Goal: Transaction & Acquisition: Purchase product/service

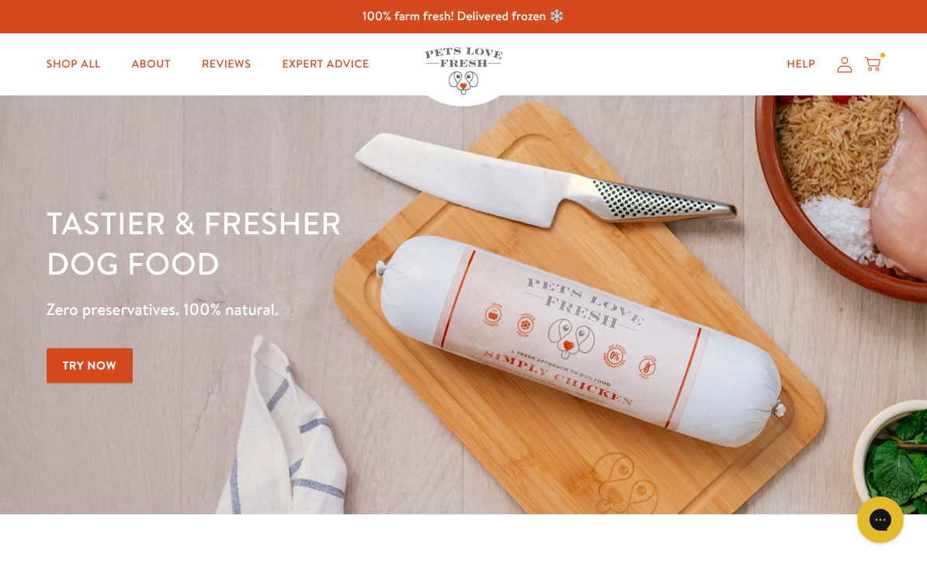
click at [883, 57] on div at bounding box center [882, 55] width 5 height 5
click at [879, 62] on icon at bounding box center [873, 61] width 16 height 9
click at [874, 69] on icon at bounding box center [873, 64] width 16 height 17
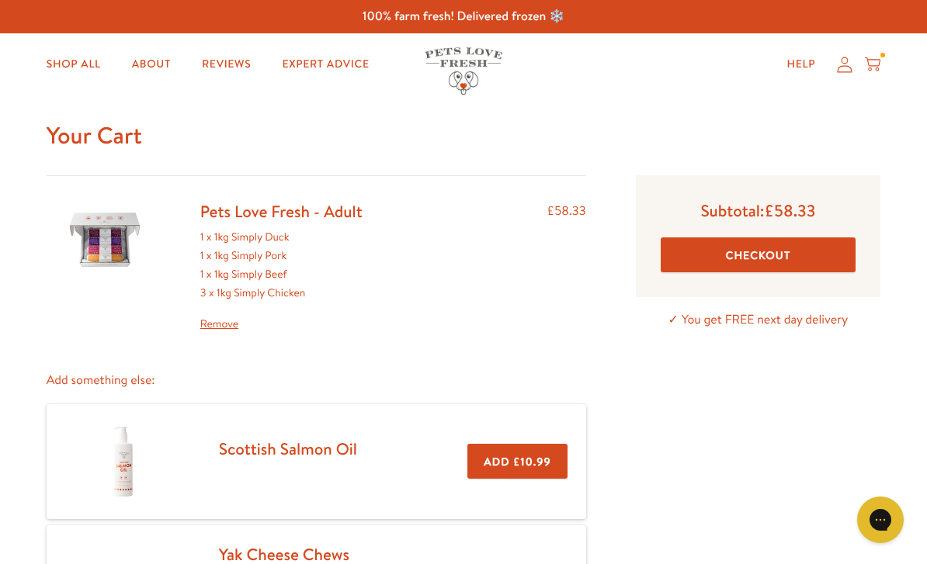
click at [754, 251] on button "Checkout" at bounding box center [757, 254] width 195 height 35
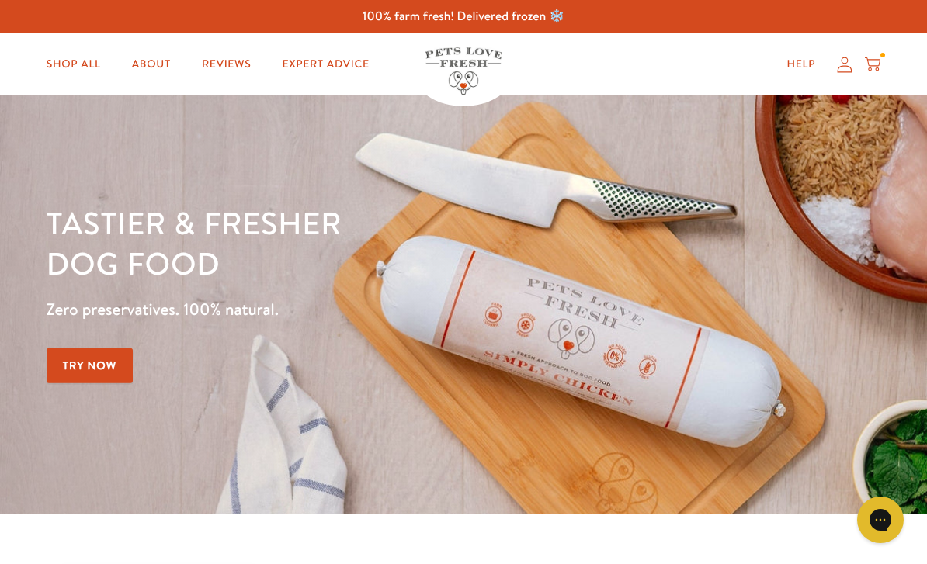
click at [879, 57] on icon at bounding box center [873, 64] width 16 height 17
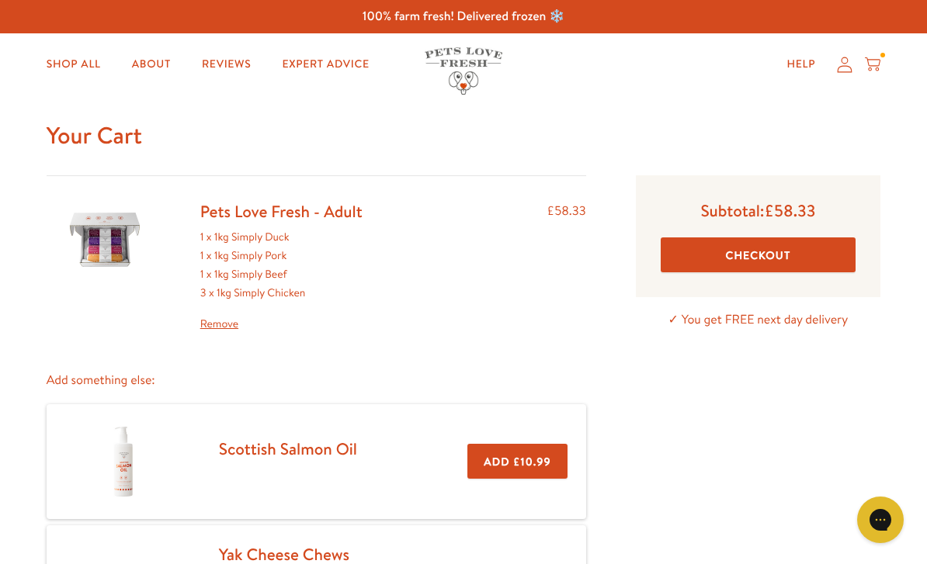
click at [757, 246] on button "Checkout" at bounding box center [757, 254] width 195 height 35
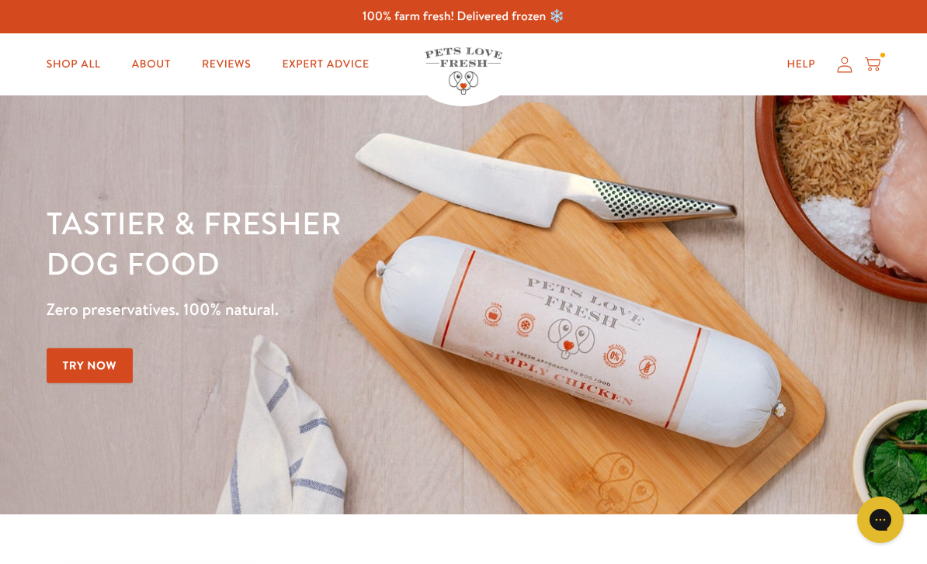
click at [872, 57] on icon at bounding box center [873, 64] width 16 height 17
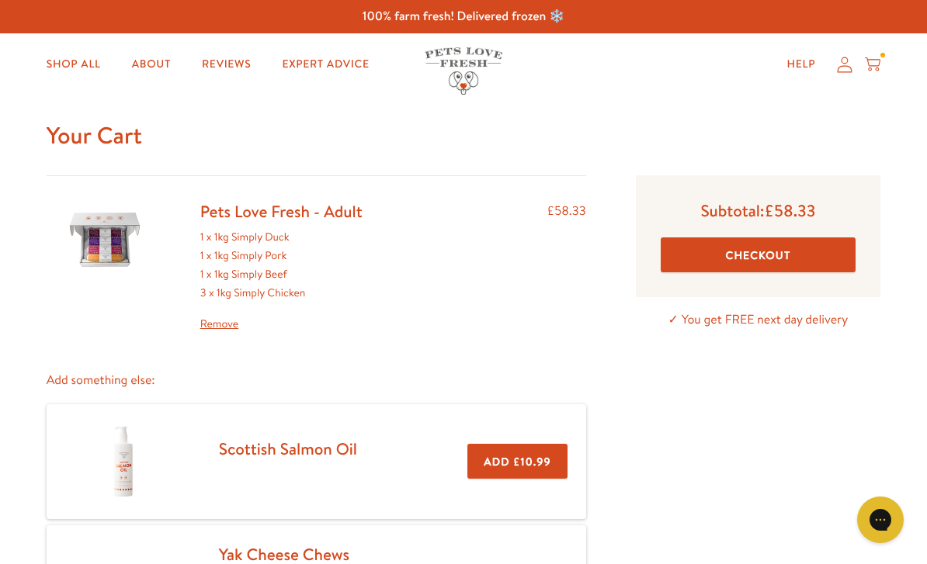
click at [737, 258] on button "Checkout" at bounding box center [757, 254] width 195 height 35
click at [227, 220] on link "Pets Love Fresh - Adult" at bounding box center [281, 211] width 162 height 23
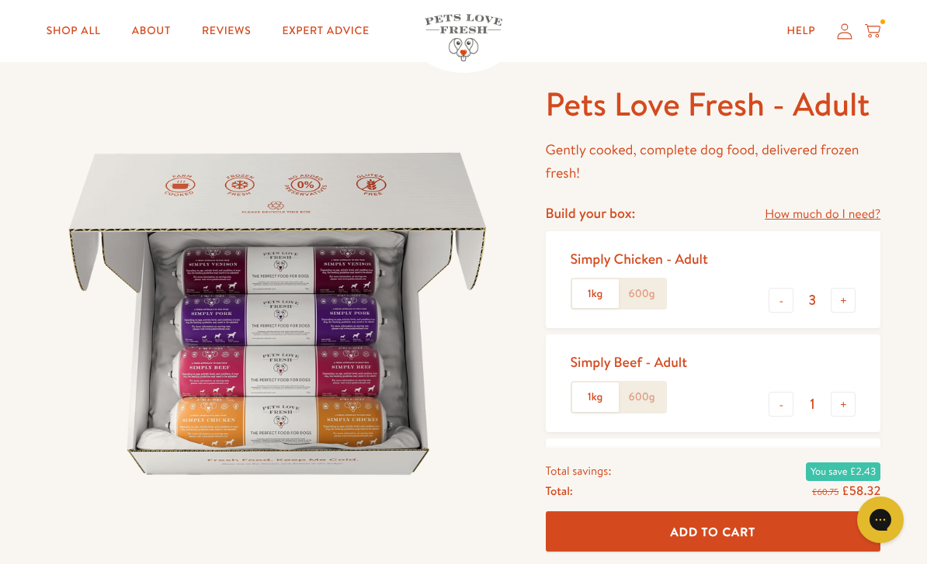
scroll to position [69, 0]
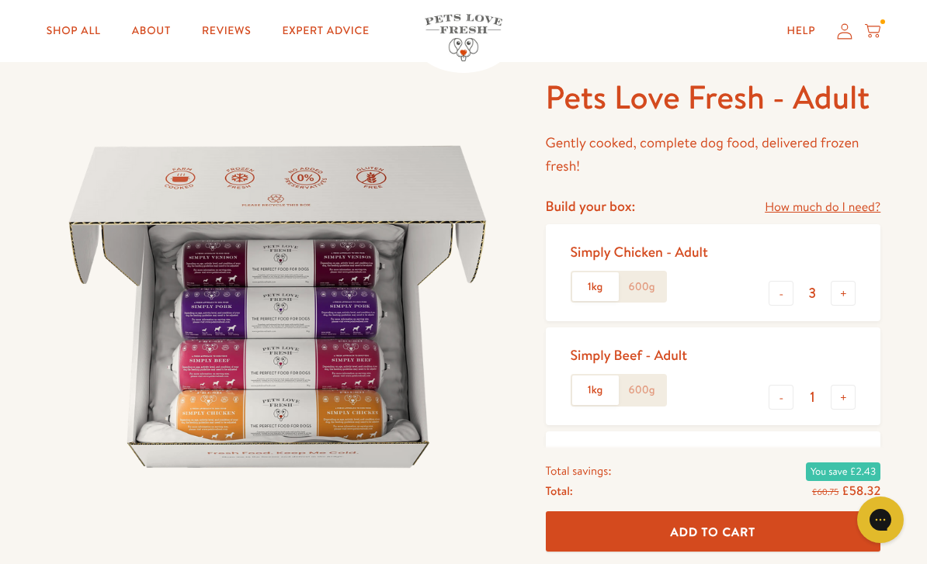
click at [855, 285] on button "+" at bounding box center [842, 293] width 25 height 25
click at [848, 282] on button "+" at bounding box center [842, 293] width 25 height 25
click at [848, 288] on button "+" at bounding box center [842, 293] width 25 height 25
click at [847, 287] on button "+" at bounding box center [842, 293] width 25 height 25
click at [852, 286] on button "+" at bounding box center [842, 293] width 25 height 25
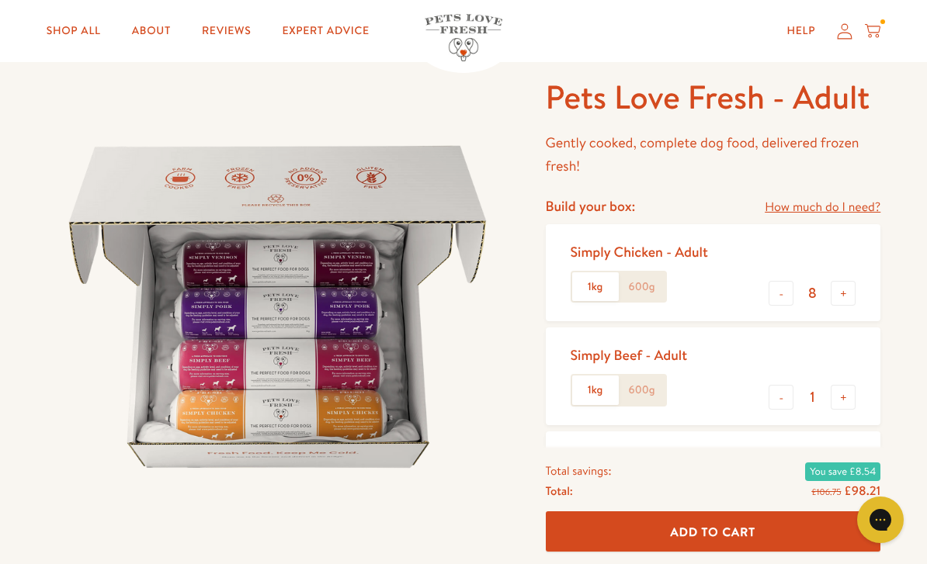
click at [846, 290] on button "+" at bounding box center [842, 293] width 25 height 25
click at [854, 286] on button "+" at bounding box center [842, 293] width 25 height 25
type input "10"
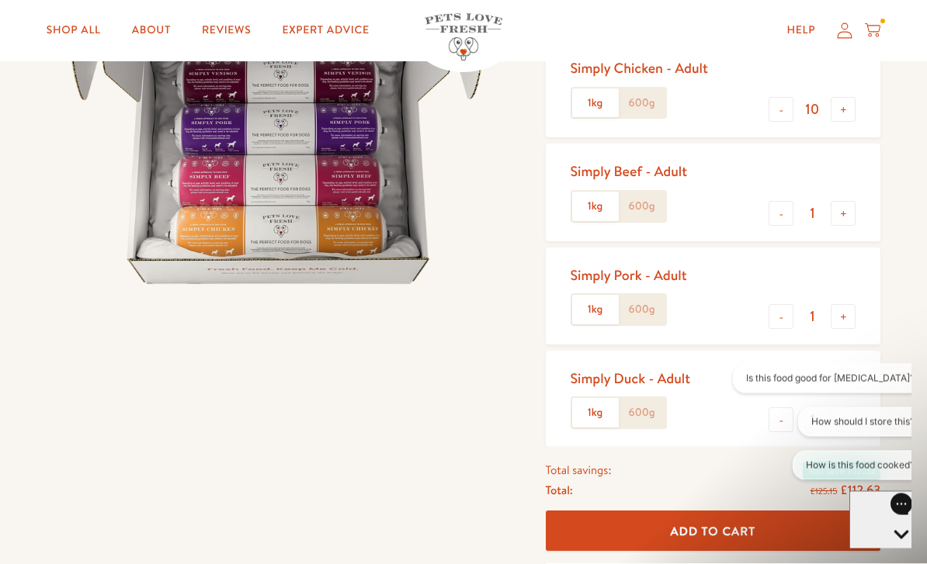
scroll to position [255, 0]
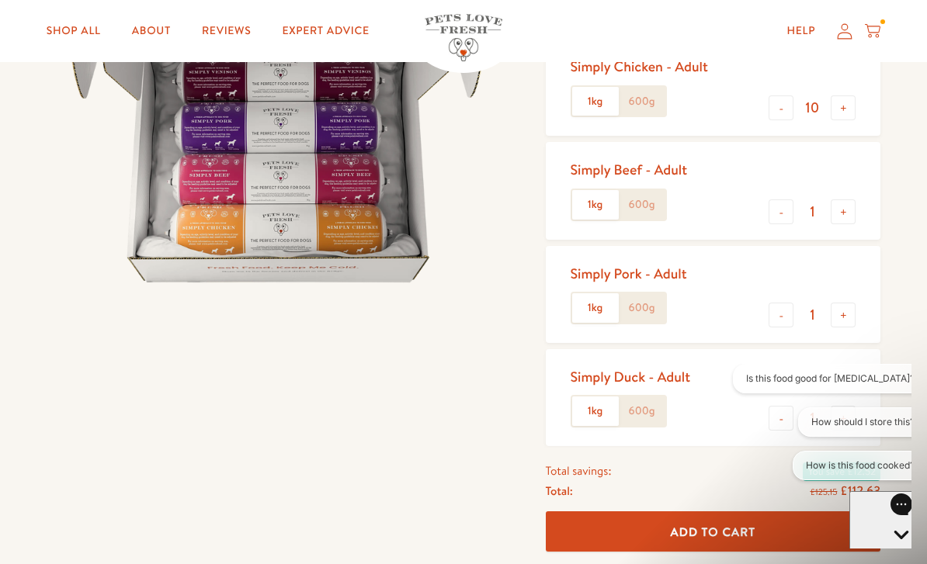
click at [785, 206] on button "-" at bounding box center [780, 211] width 25 height 25
type input "0"
click at [855, 310] on button "+" at bounding box center [842, 315] width 25 height 25
click at [852, 306] on button "+" at bounding box center [842, 315] width 25 height 25
click at [849, 307] on button "+" at bounding box center [842, 315] width 25 height 25
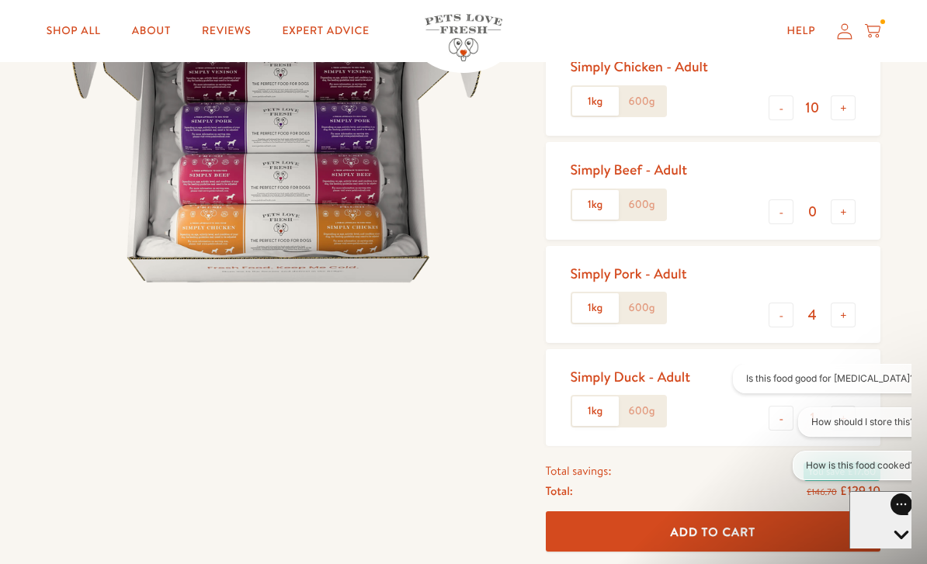
click at [847, 309] on button "+" at bounding box center [842, 315] width 25 height 25
click at [844, 305] on button "+" at bounding box center [842, 315] width 25 height 25
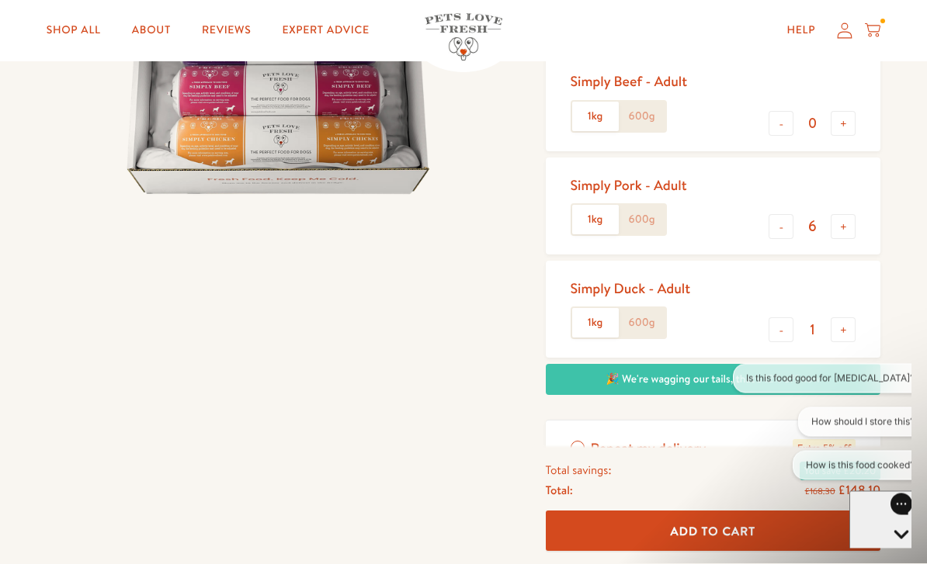
click at [847, 220] on button "+" at bounding box center [842, 227] width 25 height 25
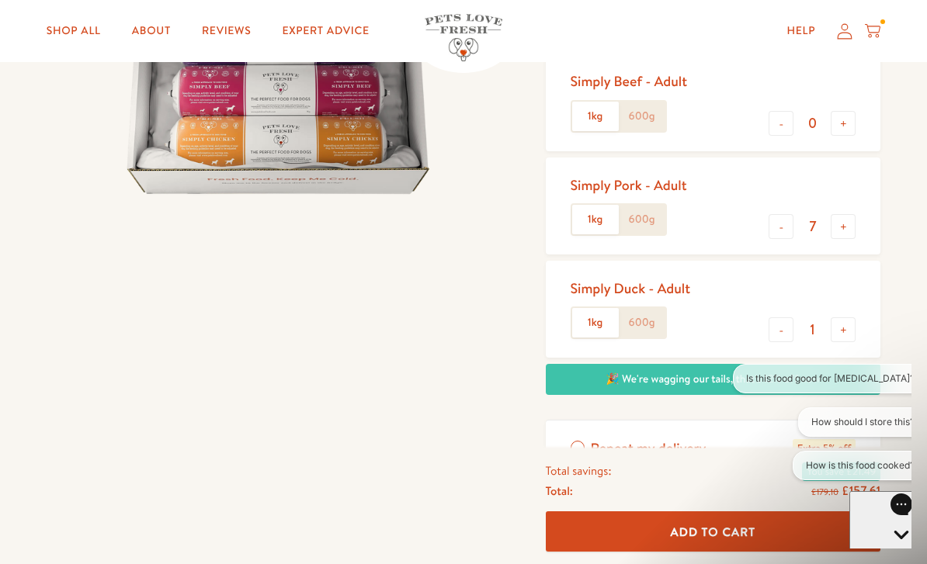
click at [855, 219] on button "+" at bounding box center [842, 226] width 25 height 25
click at [845, 214] on button "+" at bounding box center [842, 226] width 25 height 25
click at [849, 217] on button "+" at bounding box center [842, 226] width 25 height 25
type input "10"
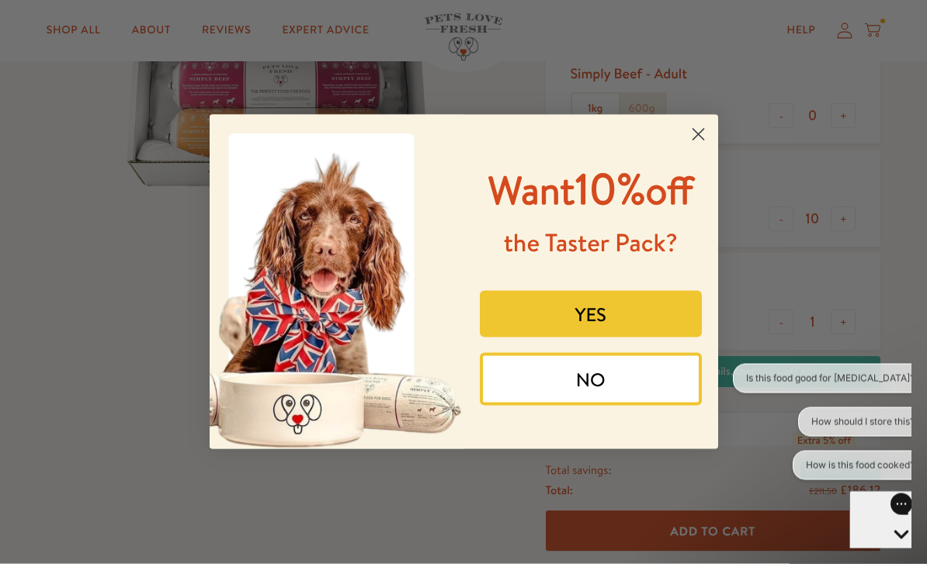
scroll to position [351, 0]
click at [700, 147] on circle "Close dialog" at bounding box center [698, 135] width 26 height 26
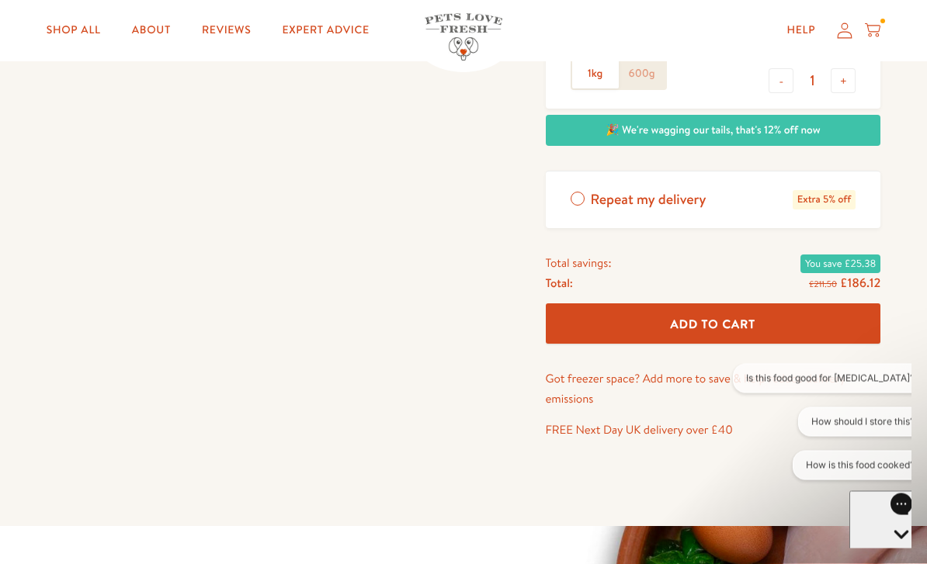
scroll to position [596, 0]
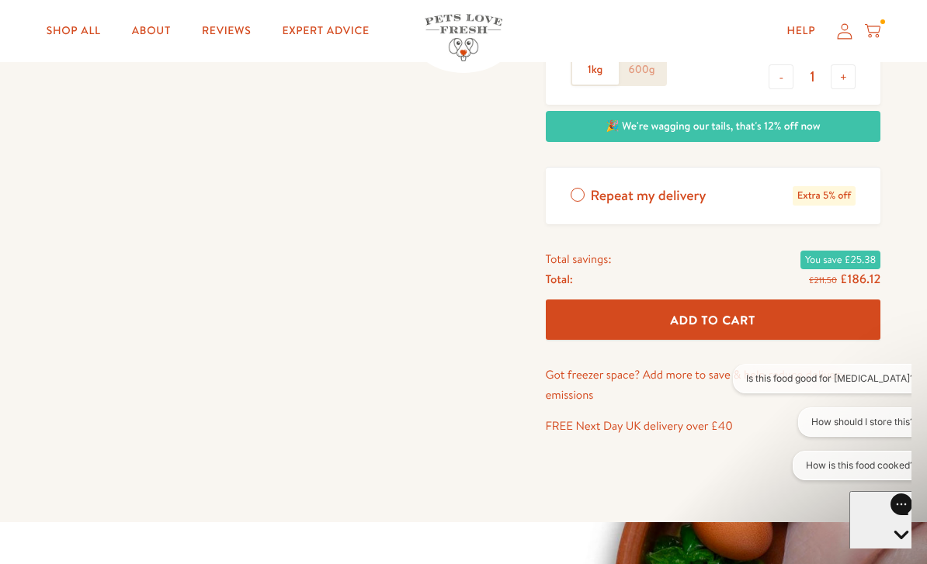
click at [701, 312] on span "Add To Cart" at bounding box center [712, 320] width 85 height 16
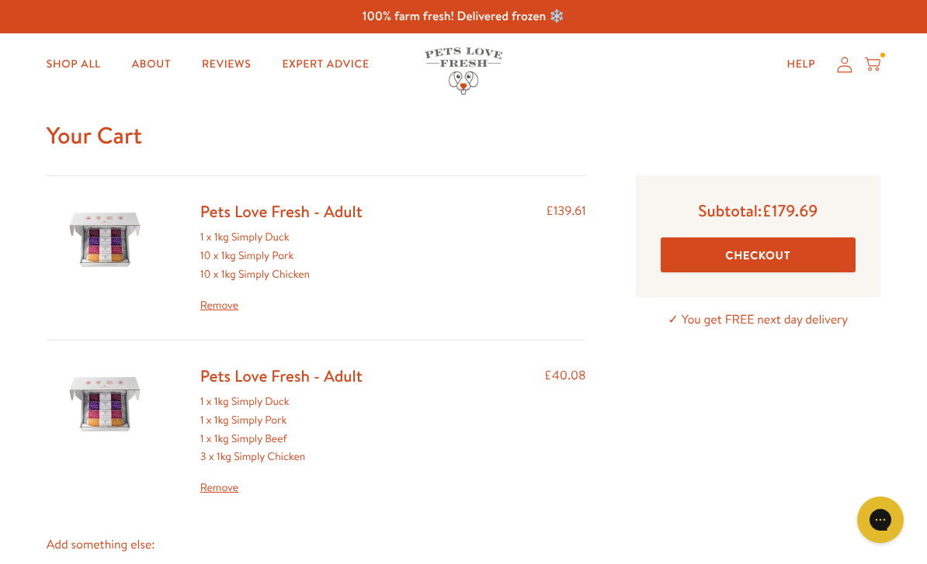
click at [108, 237] on img at bounding box center [105, 240] width 78 height 78
click at [879, 59] on icon at bounding box center [873, 64] width 16 height 17
click at [214, 489] on link "Remove" at bounding box center [281, 488] width 162 height 19
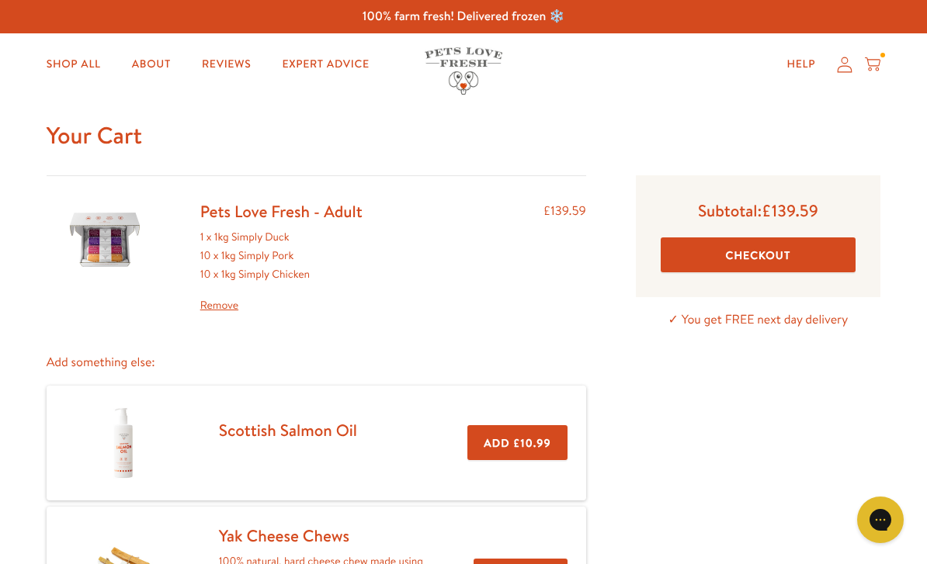
click at [222, 255] on div "1 x 1kg Simply Duck 10 x 1kg Simply Pork 10 x 1kg Simply Chicken Remove" at bounding box center [281, 271] width 162 height 86
click at [209, 311] on link "Remove" at bounding box center [281, 305] width 162 height 19
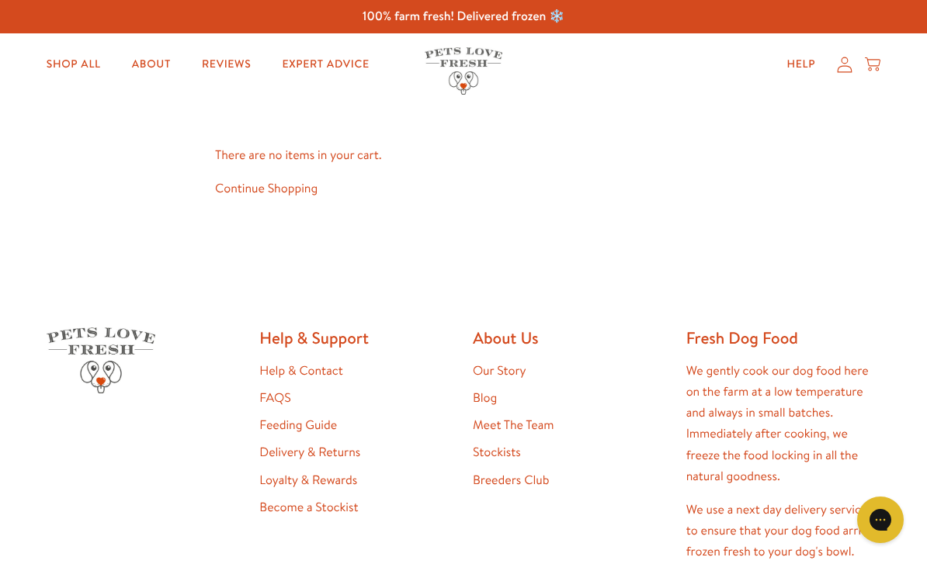
click at [68, 62] on link "Shop All" at bounding box center [73, 64] width 79 height 31
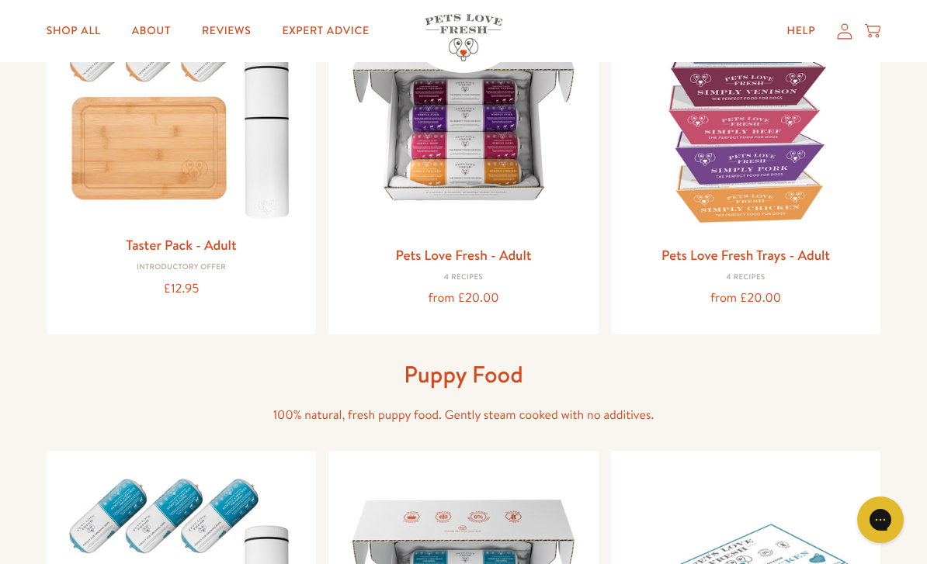
scroll to position [255, 0]
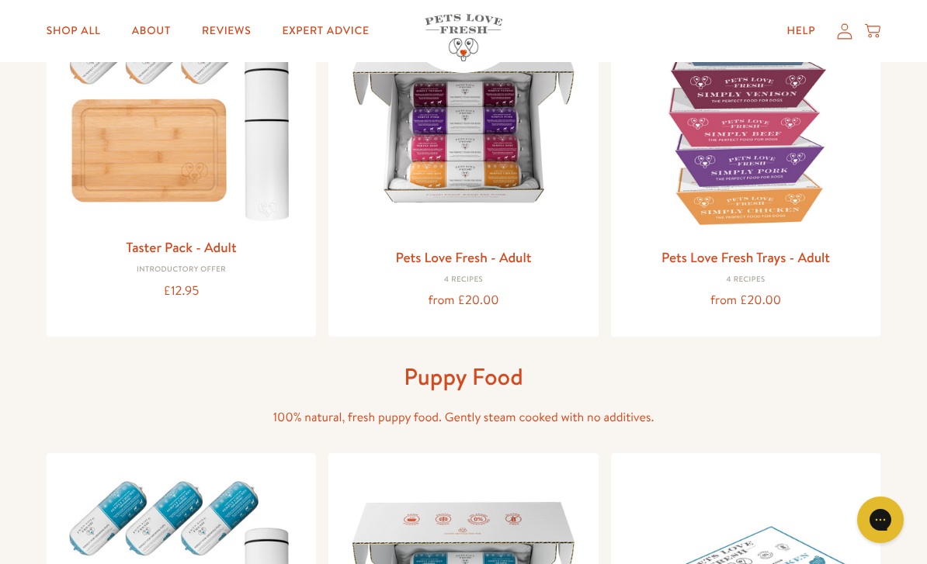
click at [441, 173] on img at bounding box center [463, 117] width 245 height 245
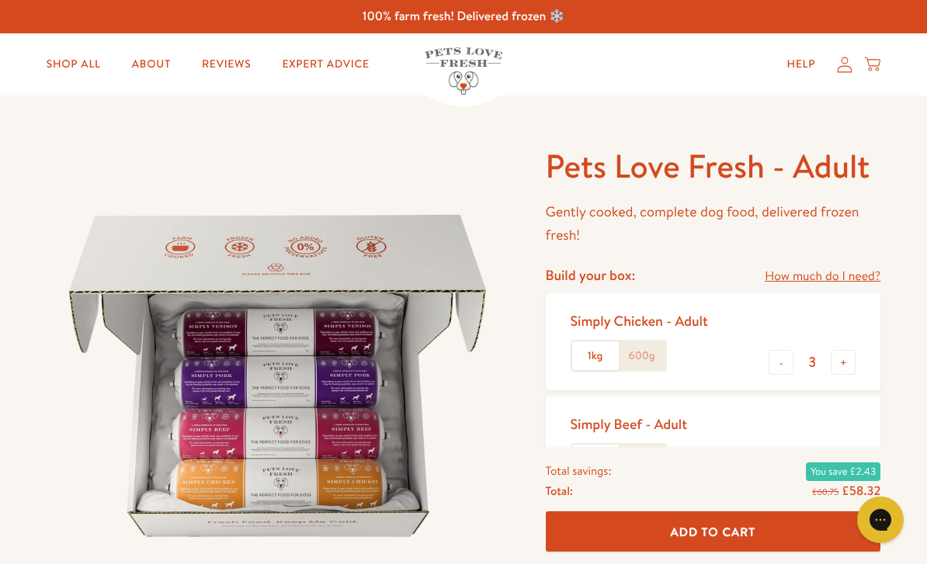
click at [849, 360] on button "+" at bounding box center [842, 362] width 25 height 25
click at [848, 352] on button "+" at bounding box center [842, 362] width 25 height 25
click at [847, 353] on button "+" at bounding box center [842, 362] width 25 height 25
click at [844, 352] on button "+" at bounding box center [842, 362] width 25 height 25
click at [842, 352] on button "+" at bounding box center [842, 362] width 25 height 25
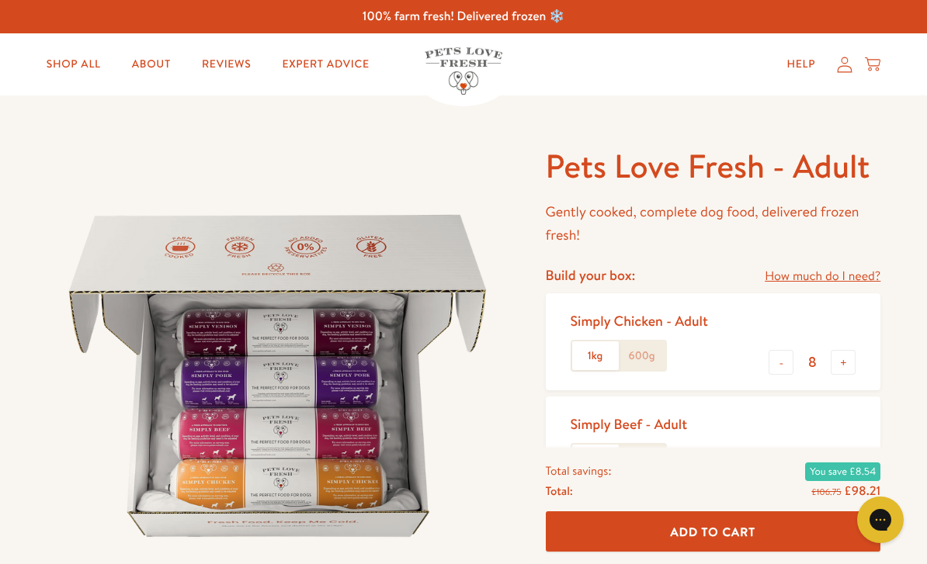
click at [842, 353] on button "+" at bounding box center [842, 362] width 25 height 25
click at [846, 352] on button "+" at bounding box center [842, 362] width 25 height 25
type input "10"
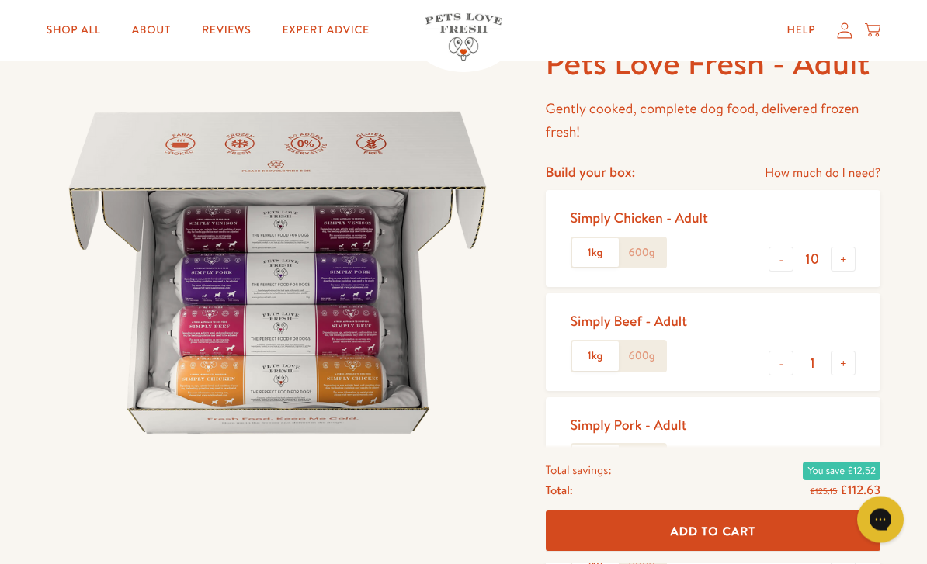
scroll to position [104, 0]
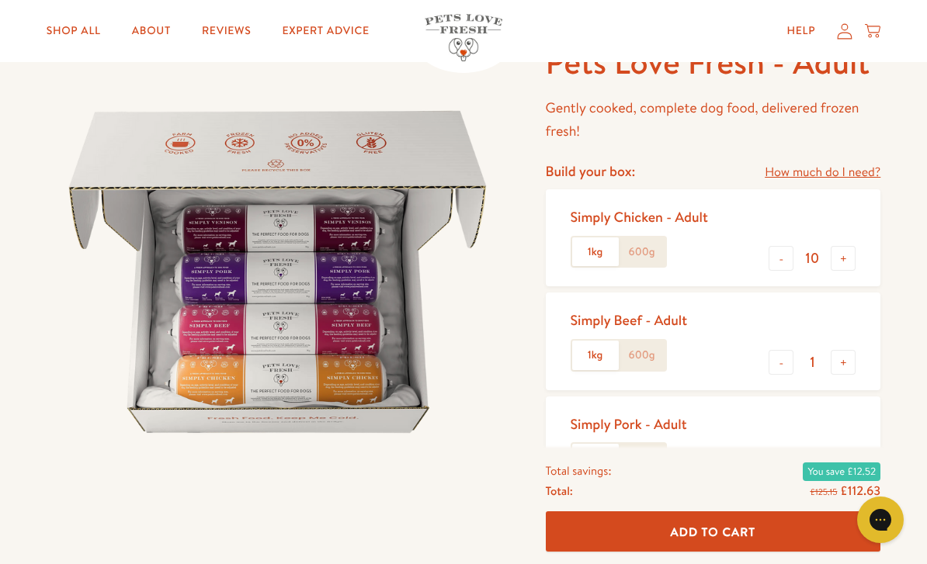
click at [781, 360] on button "-" at bounding box center [780, 362] width 25 height 25
type input "0"
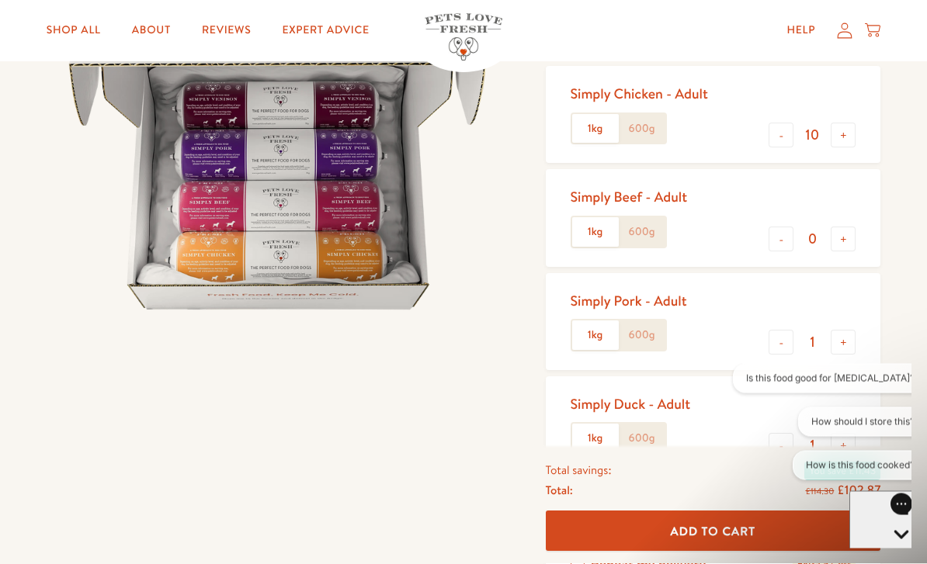
scroll to position [227, 0]
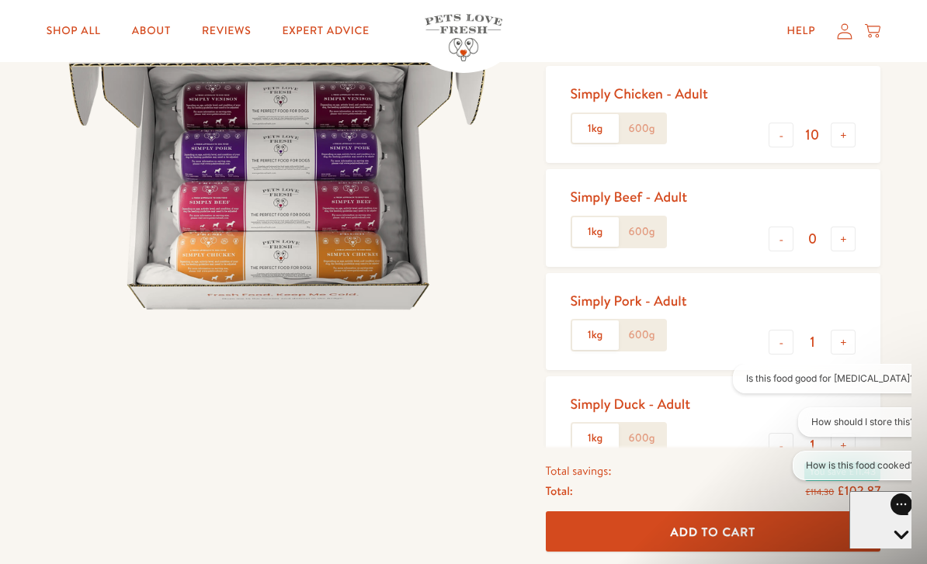
click at [855, 341] on button "+" at bounding box center [842, 342] width 25 height 25
click at [855, 340] on button "+" at bounding box center [842, 342] width 25 height 25
click at [848, 338] on button "+" at bounding box center [842, 342] width 25 height 25
click at [845, 334] on button "+" at bounding box center [842, 342] width 25 height 25
click at [849, 334] on button "+" at bounding box center [842, 342] width 25 height 25
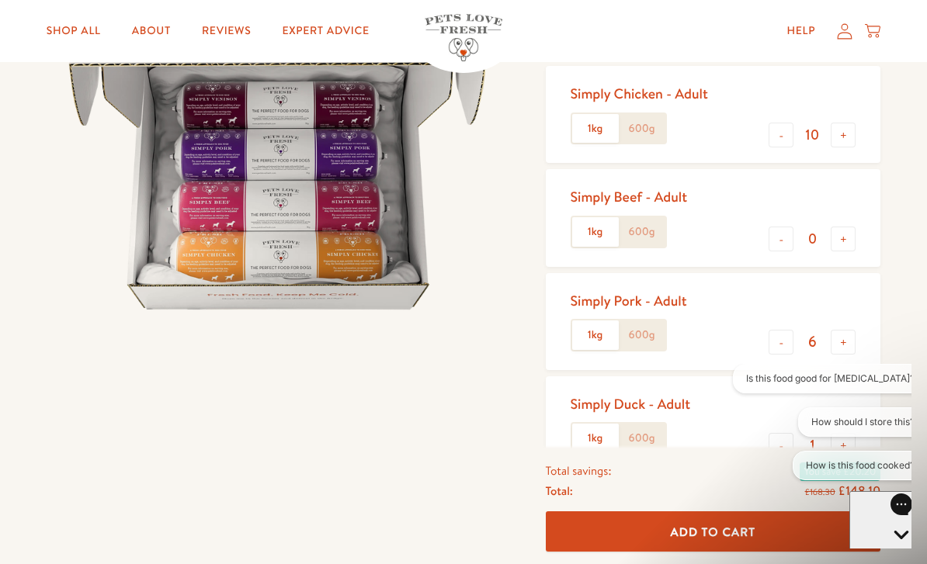
click at [845, 331] on button "+" at bounding box center [842, 342] width 25 height 25
click at [853, 334] on button "+" at bounding box center [842, 342] width 25 height 25
click at [851, 336] on button "+" at bounding box center [842, 342] width 25 height 25
click at [849, 339] on button "+" at bounding box center [842, 342] width 25 height 25
type input "10"
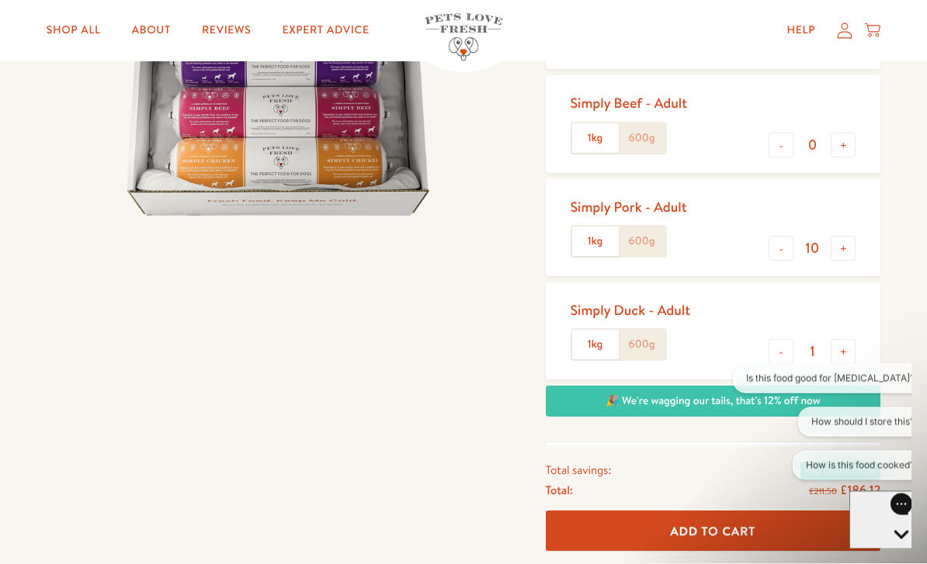
click at [782, 344] on button "-" at bounding box center [780, 352] width 25 height 25
type input "0"
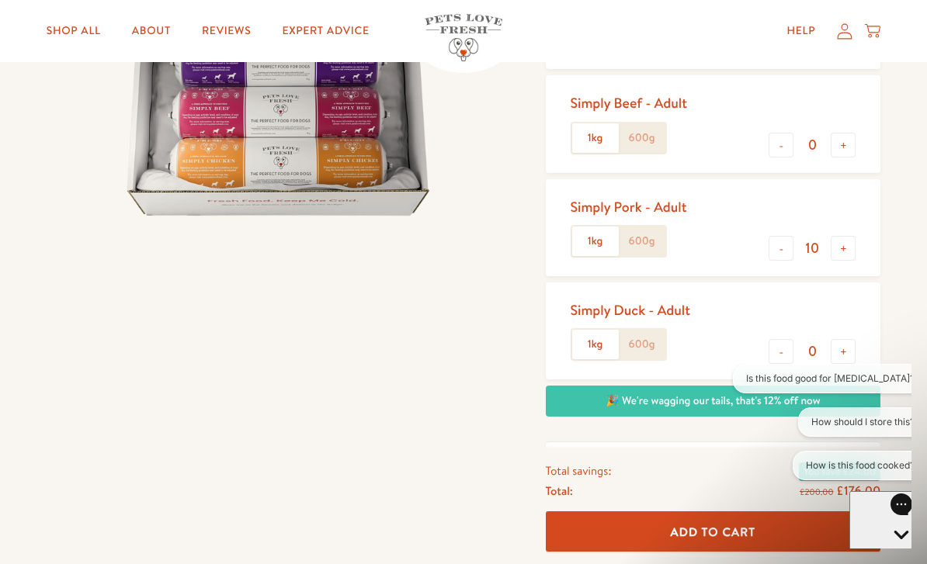
click at [707, 539] on span "Add To Cart" at bounding box center [712, 531] width 85 height 16
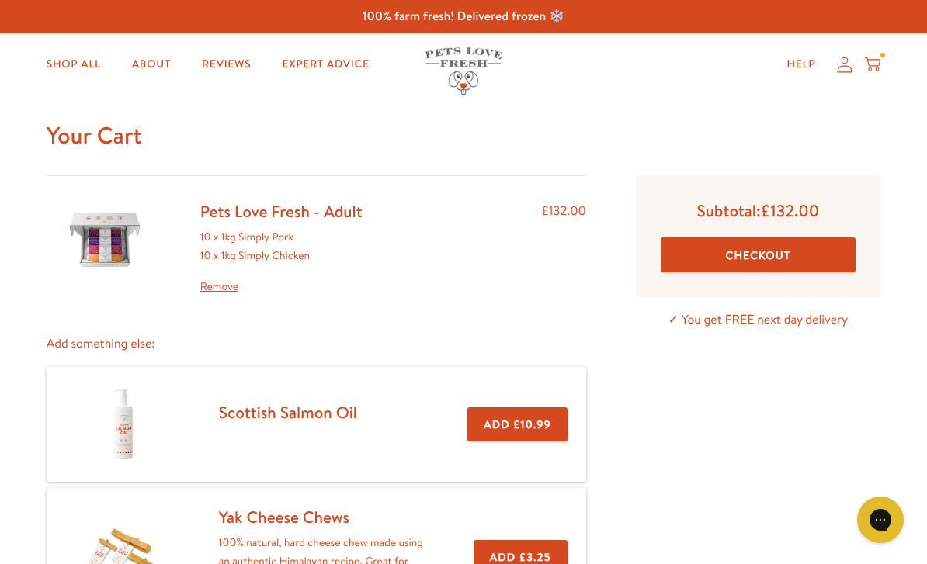
click at [742, 264] on button "Checkout" at bounding box center [757, 254] width 195 height 35
click at [869, 53] on div "Help My account Cart" at bounding box center [829, 64] width 116 height 31
click at [879, 67] on icon at bounding box center [873, 64] width 16 height 17
click at [188, 242] on div "Pets Love Fresh - Adult 10 x 1kg Simply Pork 10 x 1kg Simply Chicken Remove" at bounding box center [281, 248] width 187 height 95
click at [214, 246] on div "10 x 1kg Simply Pork 10 x 1kg Simply Chicken Remove" at bounding box center [281, 262] width 162 height 68
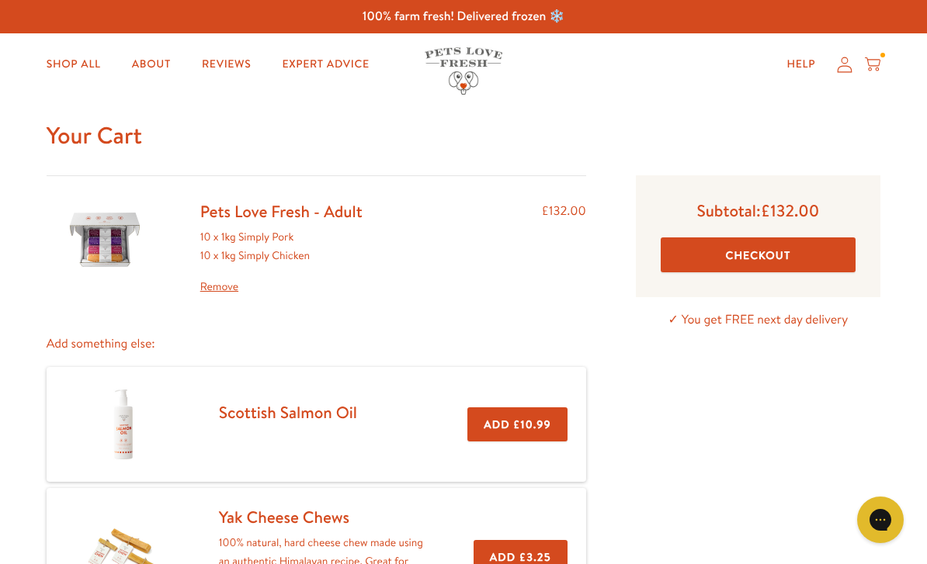
click at [220, 293] on link "Remove" at bounding box center [281, 287] width 162 height 19
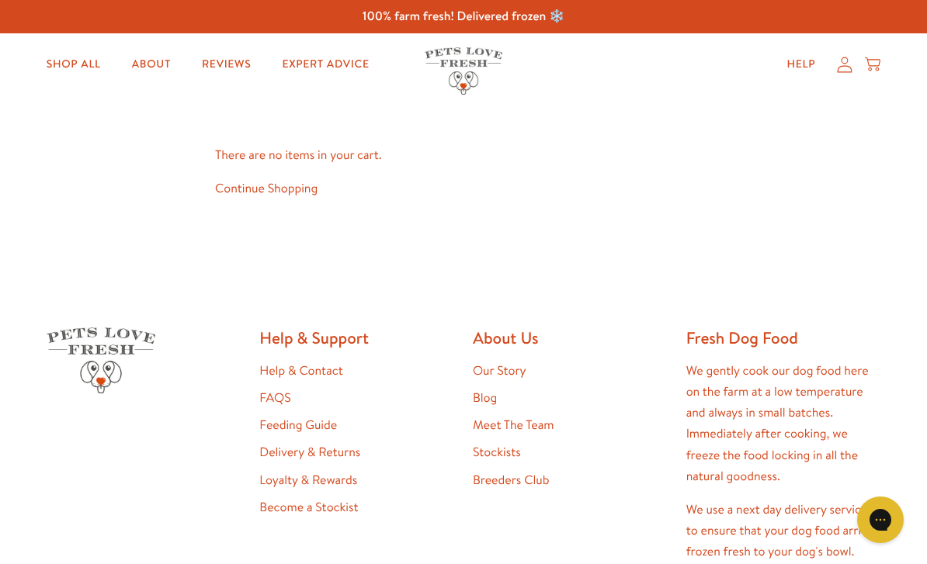
click at [66, 64] on link "Shop All" at bounding box center [73, 64] width 79 height 31
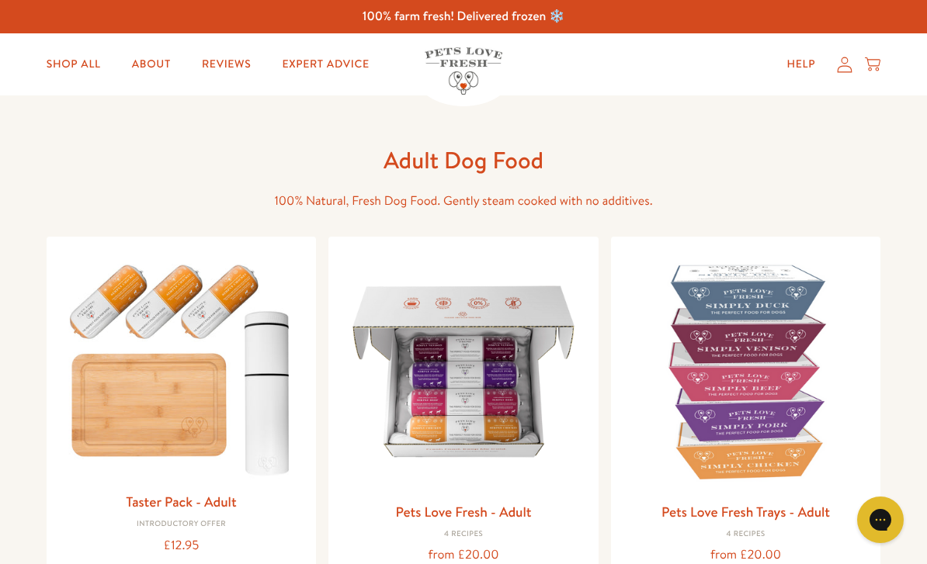
click at [441, 384] on img at bounding box center [463, 371] width 245 height 245
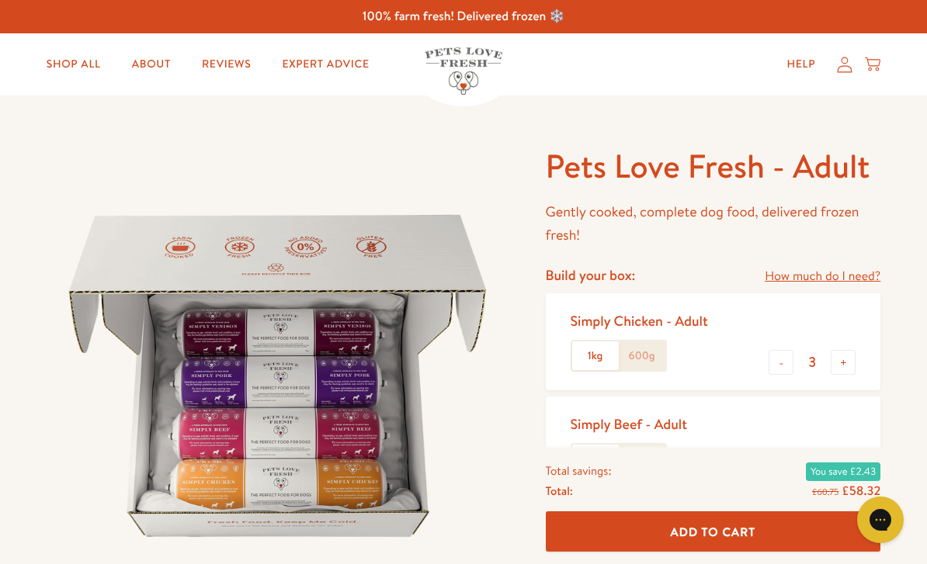
click at [847, 350] on button "+" at bounding box center [842, 362] width 25 height 25
click at [838, 352] on button "+" at bounding box center [842, 362] width 25 height 25
click at [847, 350] on button "+" at bounding box center [842, 362] width 25 height 25
click at [851, 350] on button "+" at bounding box center [842, 362] width 25 height 25
click at [848, 352] on button "+" at bounding box center [842, 362] width 25 height 25
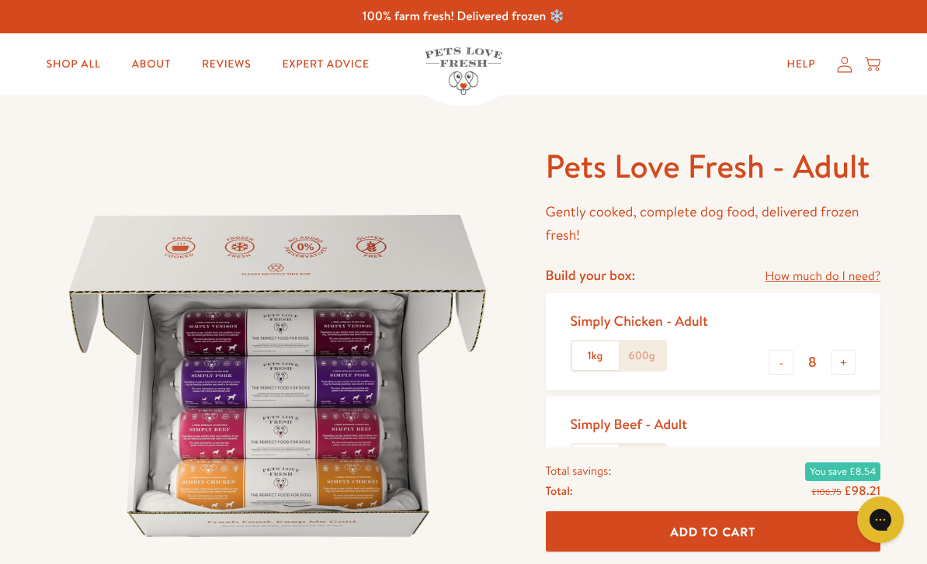
click at [850, 355] on button "+" at bounding box center [842, 362] width 25 height 25
click at [855, 352] on button "+" at bounding box center [842, 362] width 25 height 25
click at [850, 350] on button "+" at bounding box center [842, 362] width 25 height 25
click at [854, 354] on button "+" at bounding box center [842, 362] width 25 height 25
type input "12"
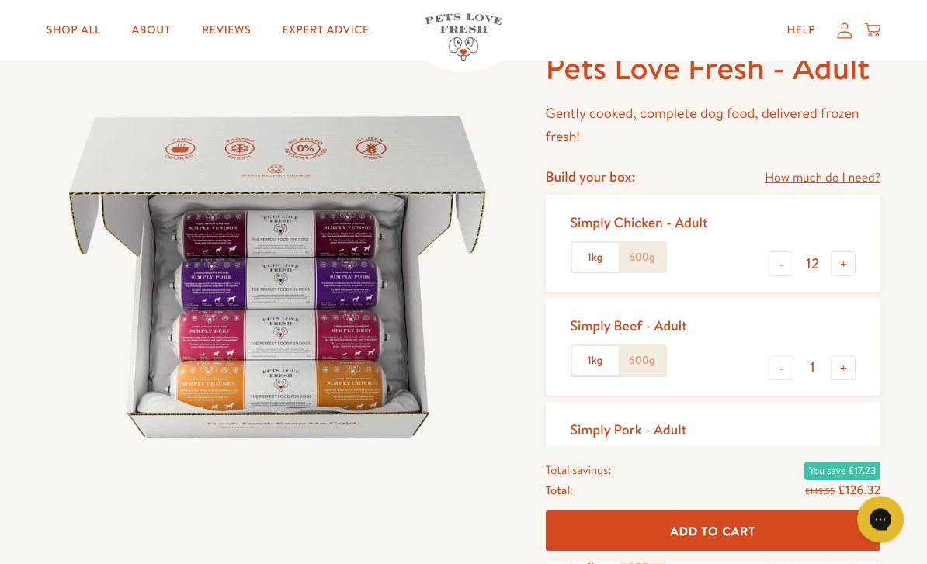
click at [789, 360] on button "-" at bounding box center [780, 368] width 25 height 25
type input "0"
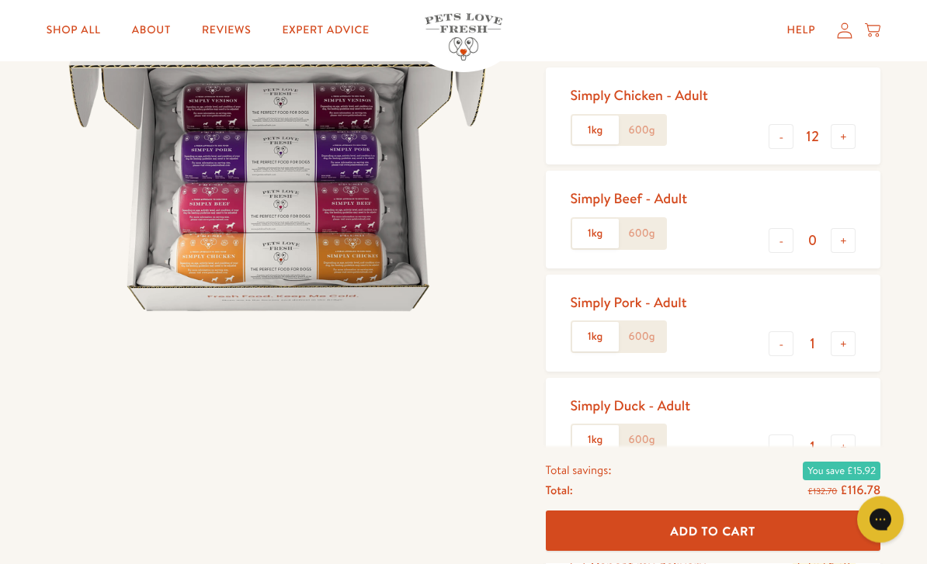
click at [854, 332] on button "+" at bounding box center [842, 344] width 25 height 25
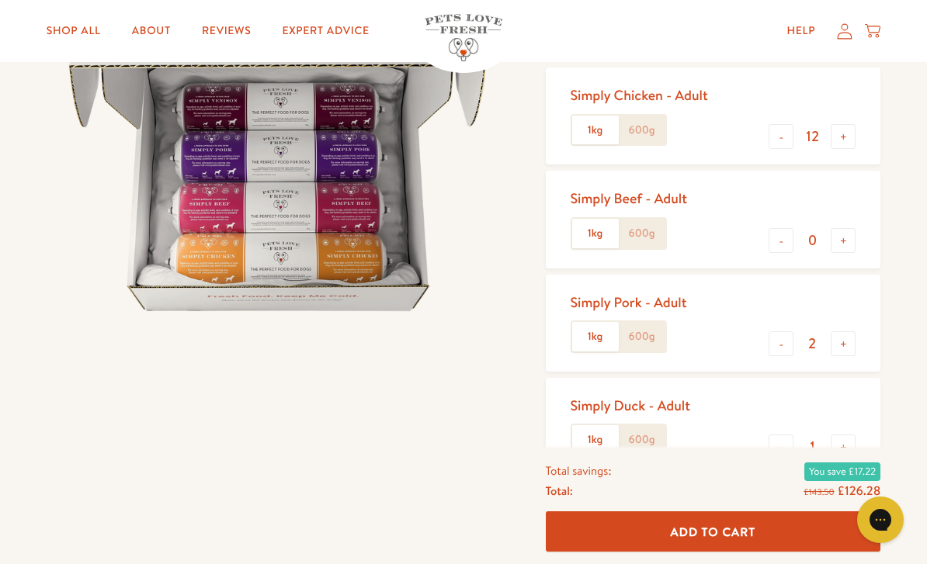
click at [849, 336] on button "+" at bounding box center [842, 343] width 25 height 25
click at [854, 331] on button "+" at bounding box center [842, 343] width 25 height 25
click at [847, 334] on button "+" at bounding box center [842, 343] width 25 height 25
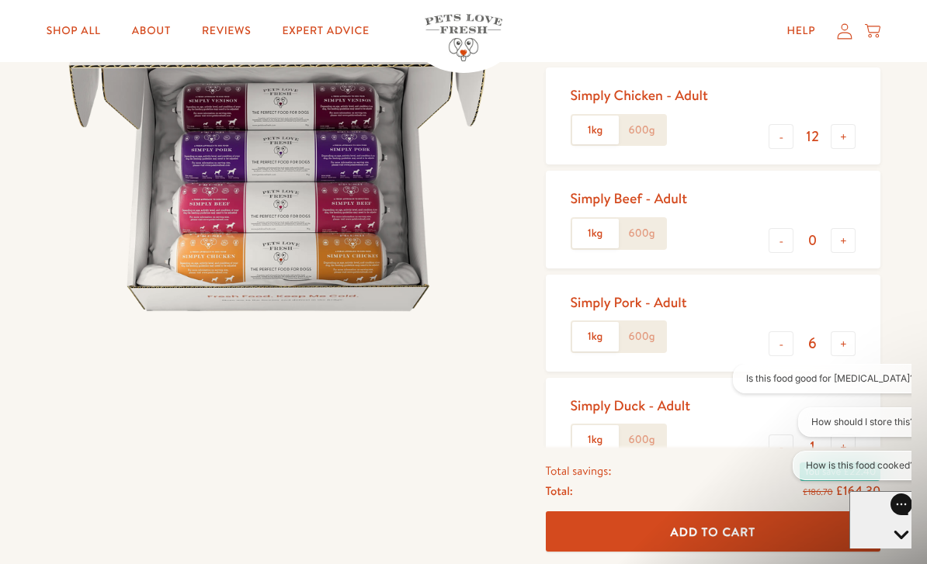
scroll to position [0, 0]
click at [844, 334] on button "+" at bounding box center [842, 343] width 25 height 25
click at [850, 331] on button "+" at bounding box center [842, 343] width 25 height 25
click at [854, 331] on button "+" at bounding box center [842, 343] width 25 height 25
click at [850, 331] on button "+" at bounding box center [842, 343] width 25 height 25
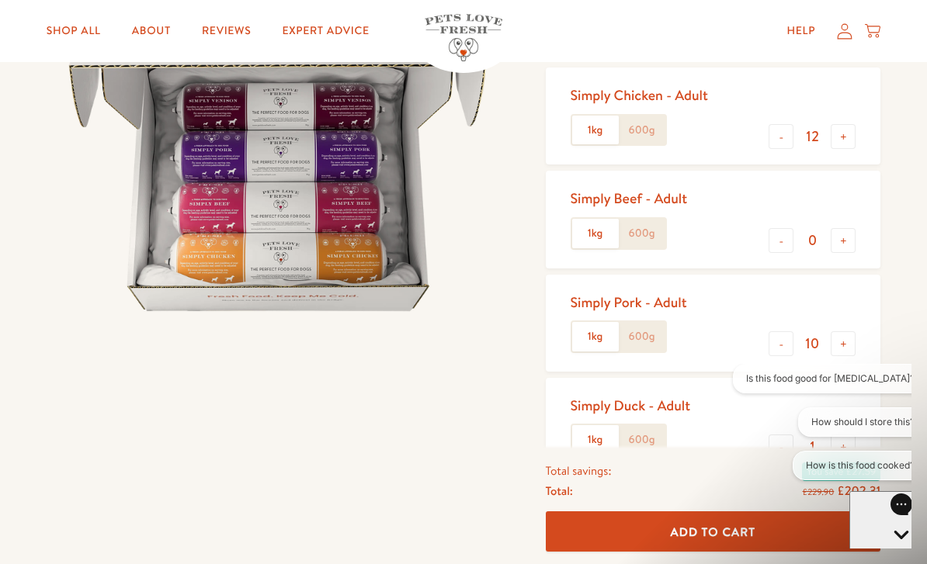
click at [852, 331] on button "+" at bounding box center [842, 343] width 25 height 25
click at [849, 331] on button "+" at bounding box center [842, 343] width 25 height 25
type input "12"
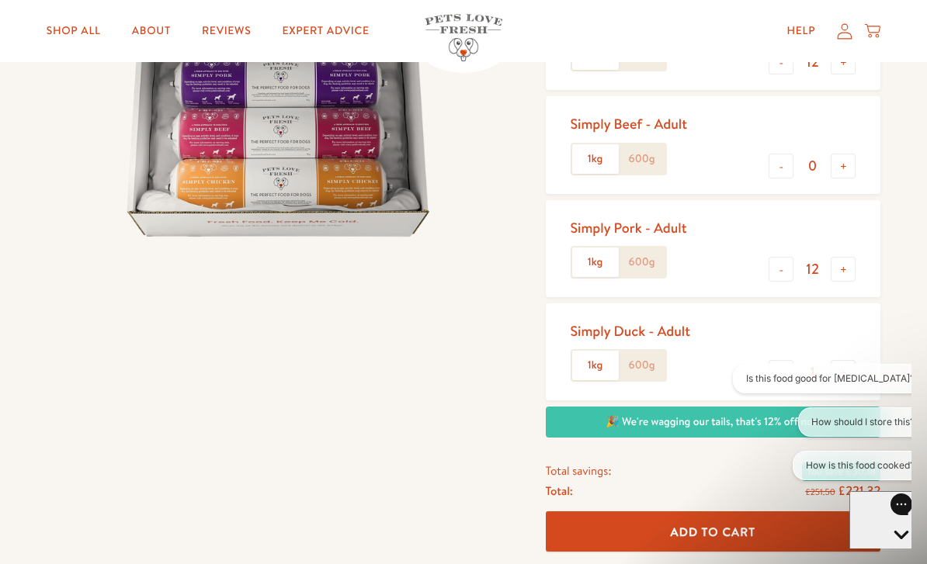
scroll to position [307, 0]
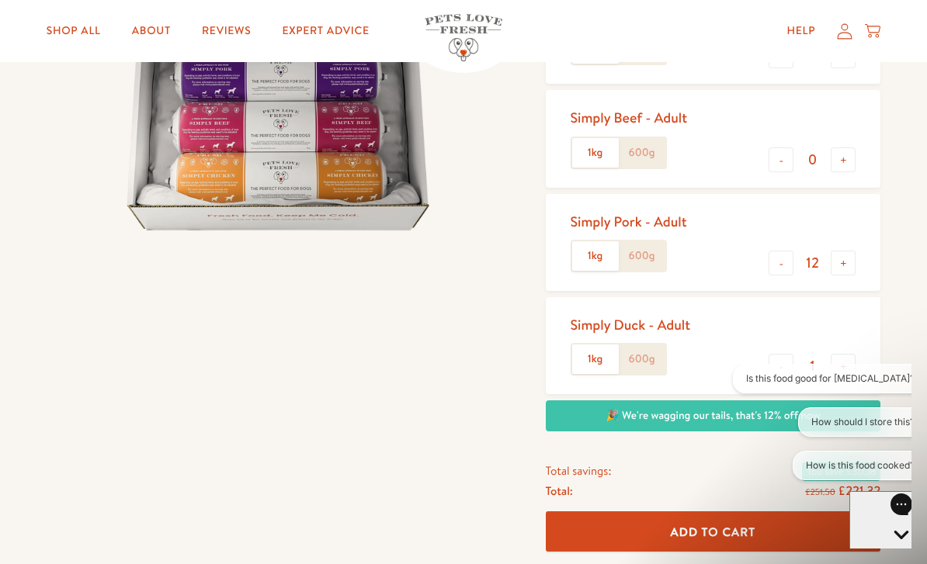
click at [785, 360] on button "-" at bounding box center [780, 366] width 25 height 25
type input "0"
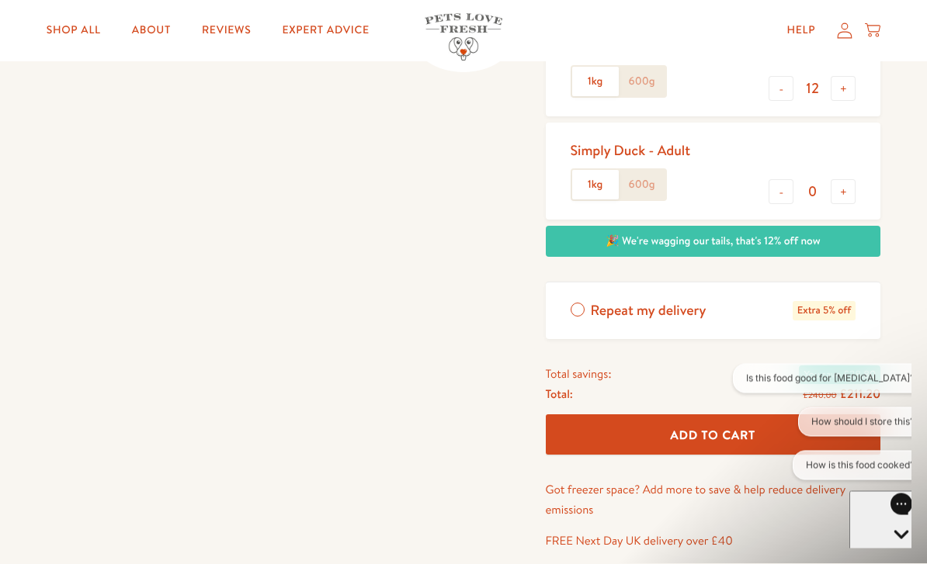
scroll to position [481, 0]
click at [667, 422] on button "Add To Cart" at bounding box center [713, 434] width 335 height 41
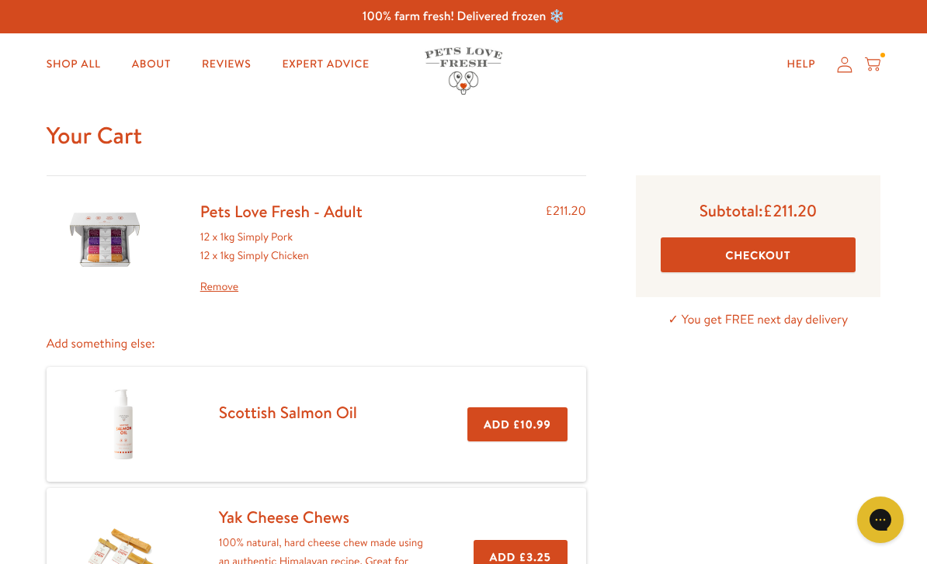
click at [743, 250] on button "Checkout" at bounding box center [757, 254] width 195 height 35
